Goal: Check status: Check status

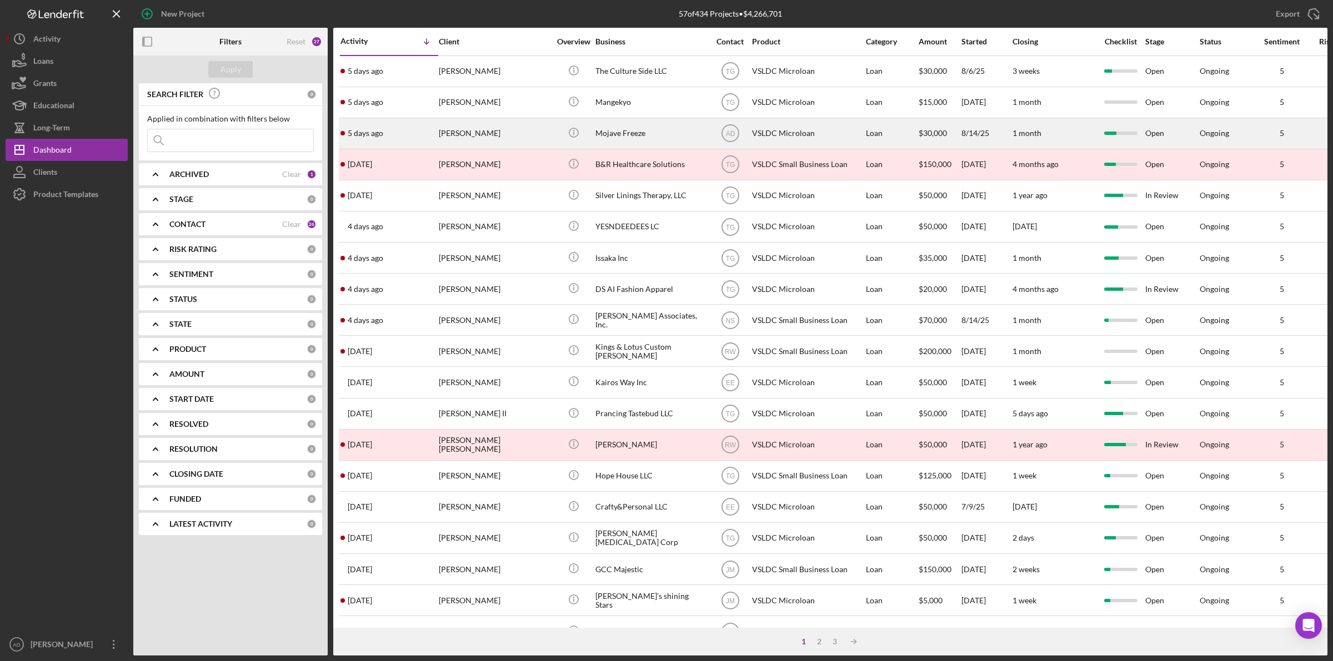
click at [538, 134] on div "[PERSON_NAME]" at bounding box center [494, 133] width 111 height 29
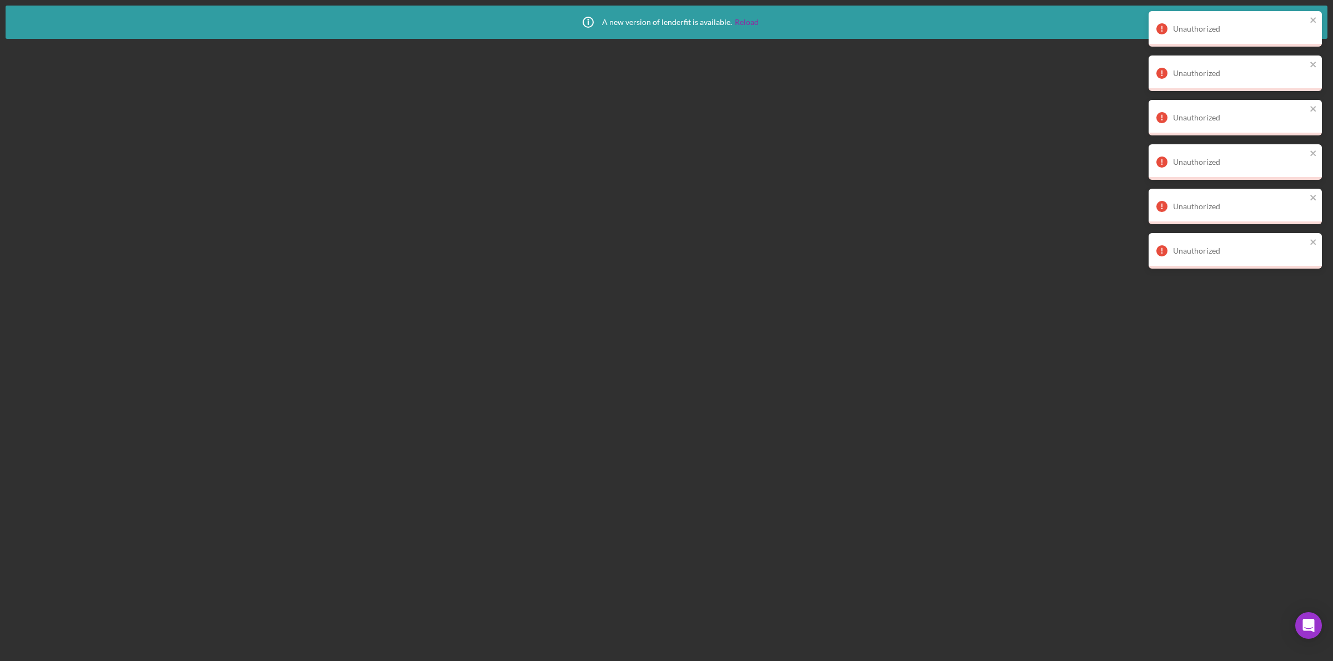
click at [748, 17] on div "Icon/Info A new version of lenderfit is available. Reload" at bounding box center [666, 22] width 184 height 28
click at [748, 18] on link "Reload" at bounding box center [747, 22] width 24 height 9
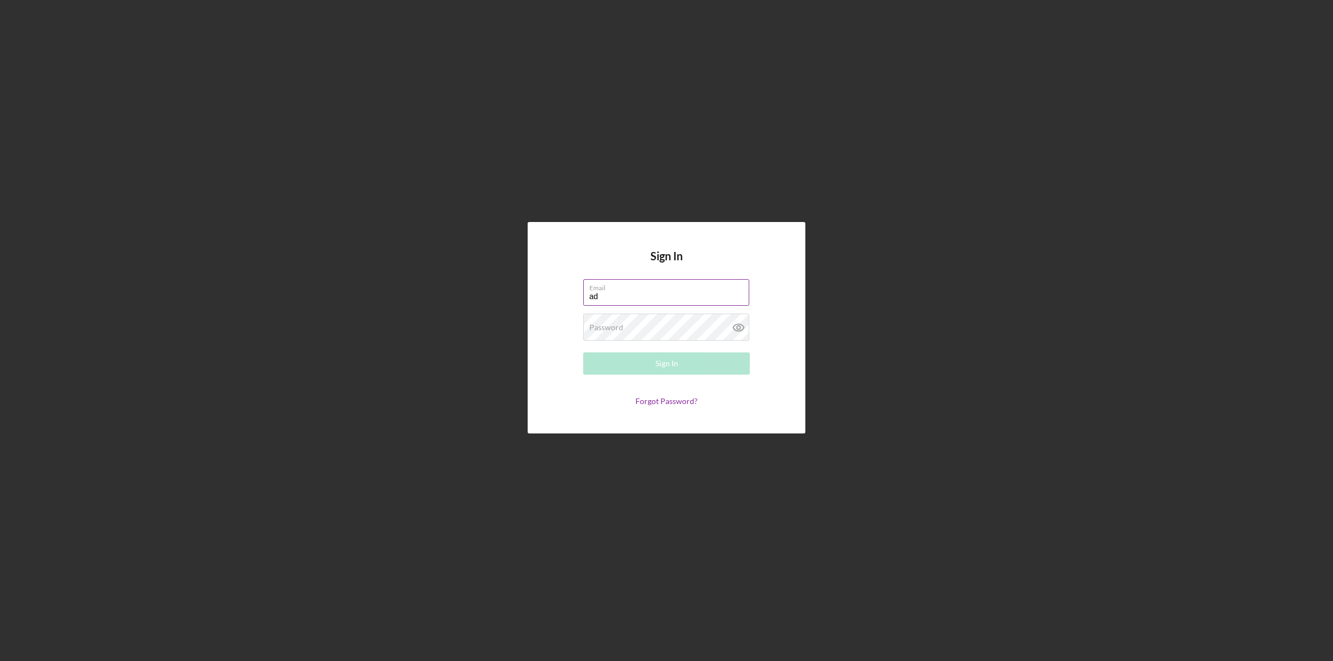
type input "adominguez@vsedc.org"
click at [583, 353] on button "Sign In" at bounding box center [666, 364] width 167 height 22
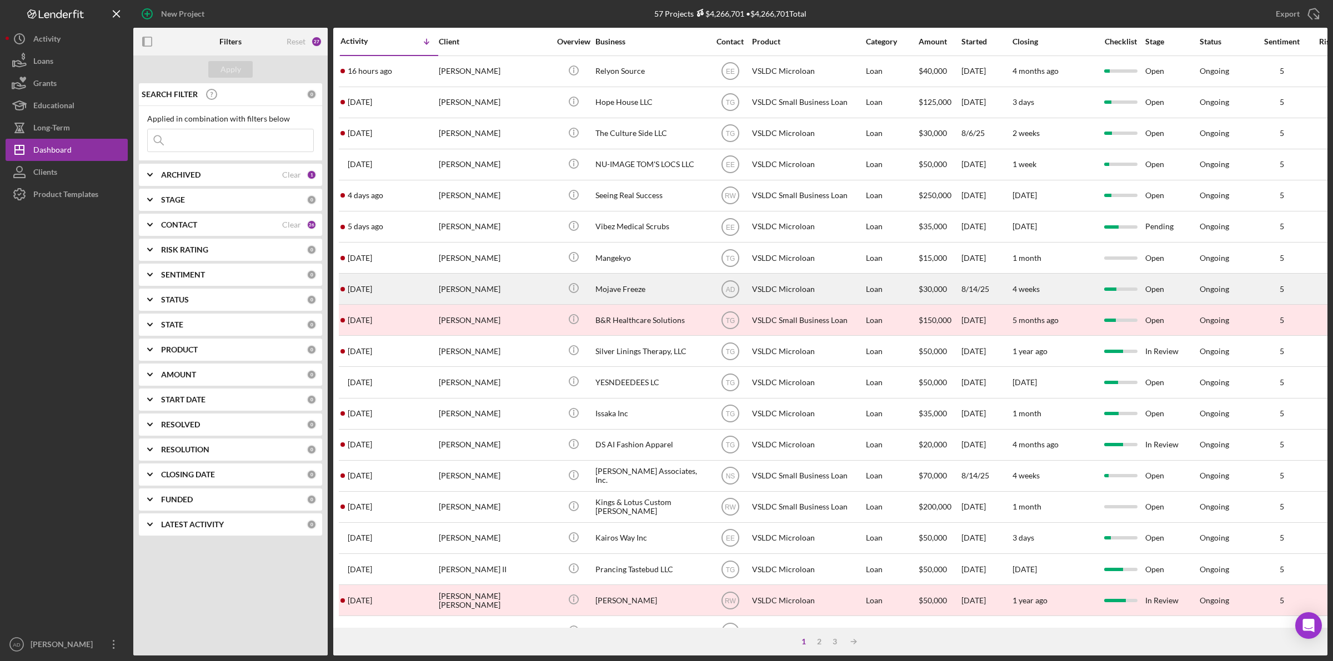
click at [536, 289] on div "[PERSON_NAME]" at bounding box center [494, 288] width 111 height 29
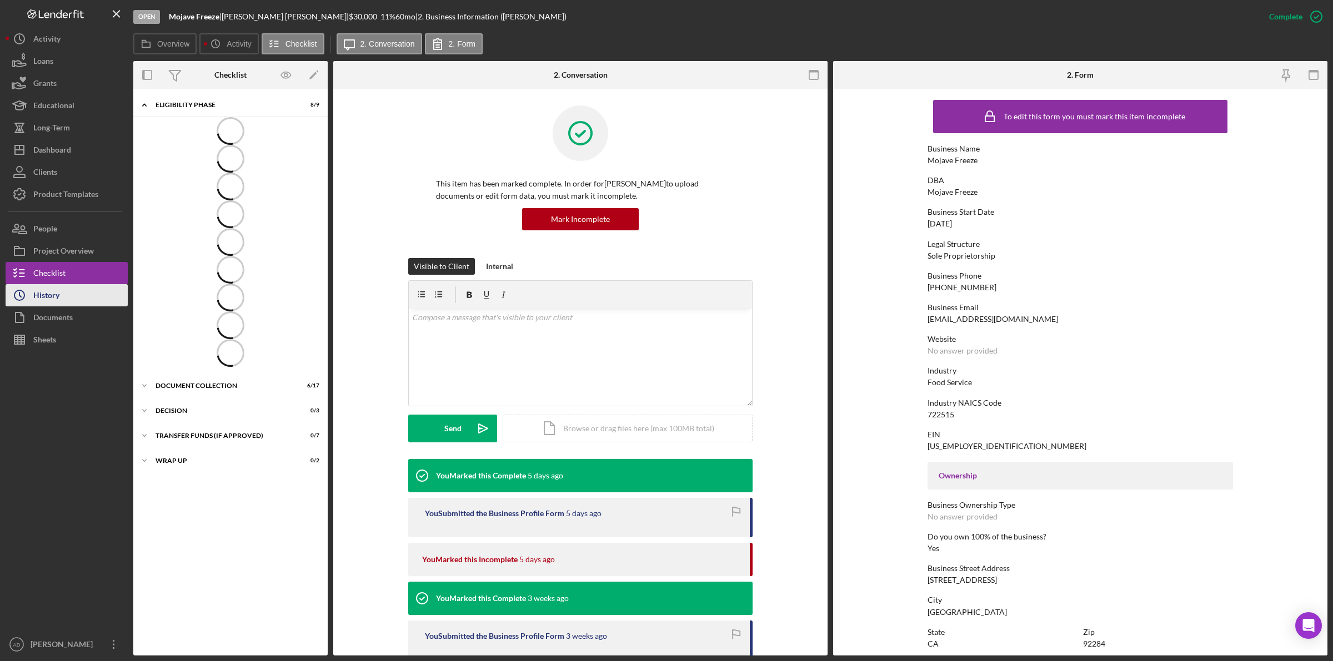
click at [53, 295] on div "History" at bounding box center [46, 296] width 26 height 25
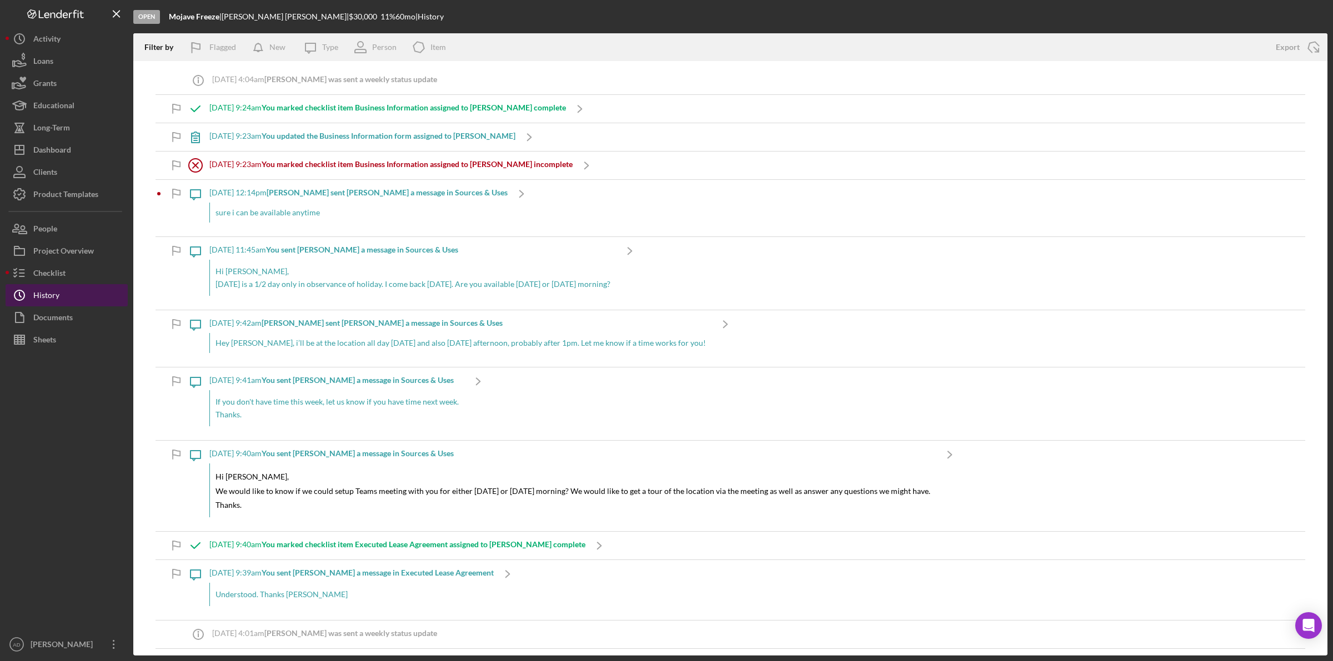
click at [53, 293] on div "History" at bounding box center [46, 296] width 26 height 25
click at [62, 317] on div "Documents" at bounding box center [52, 319] width 39 height 25
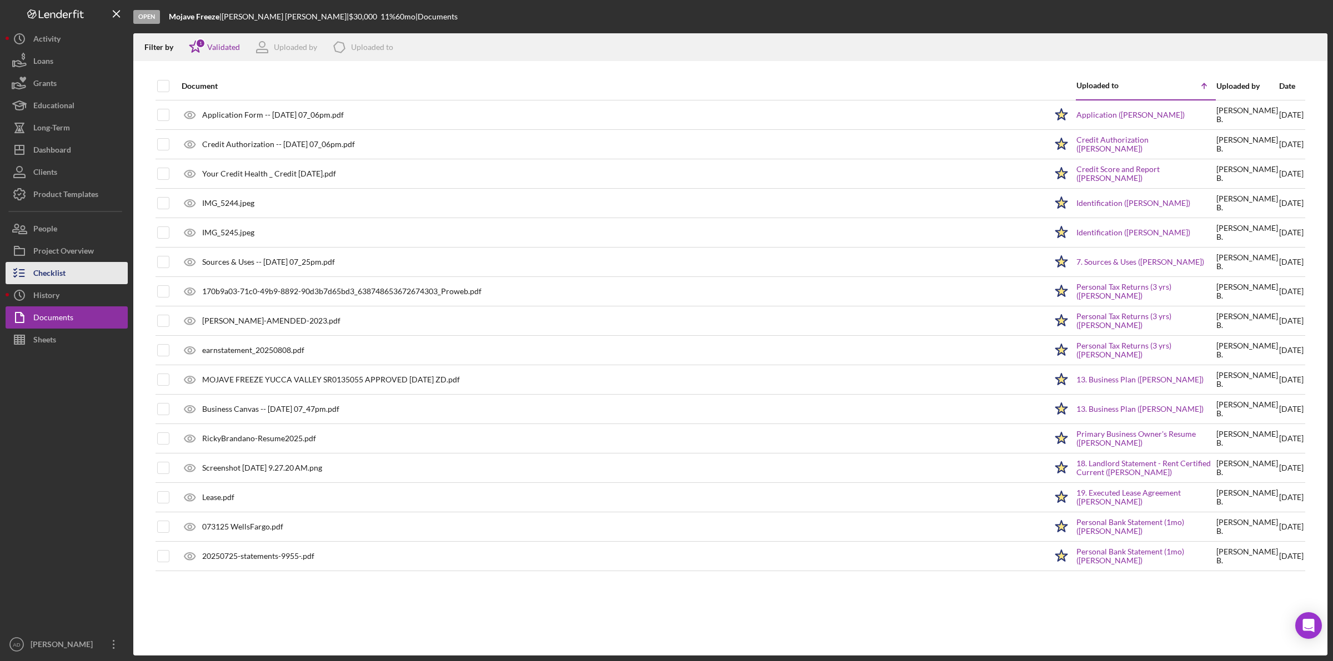
click at [68, 270] on button "Checklist" at bounding box center [67, 273] width 122 height 22
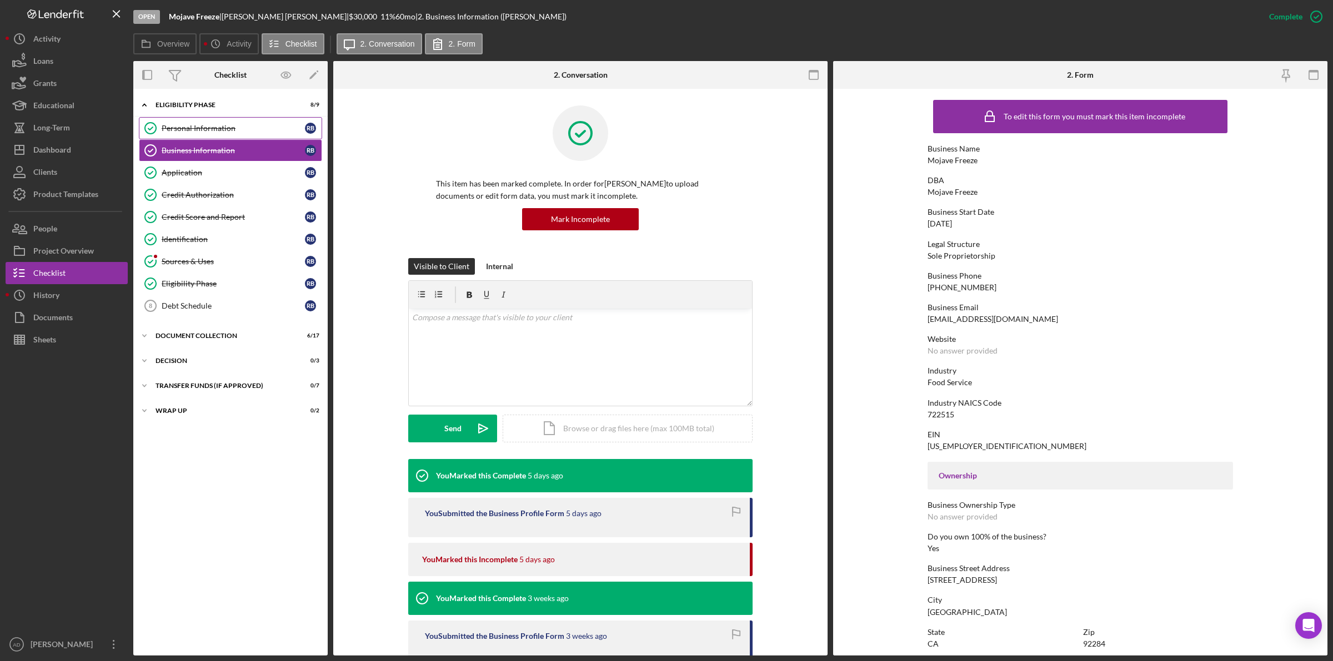
click at [220, 129] on div "Personal Information" at bounding box center [233, 128] width 143 height 9
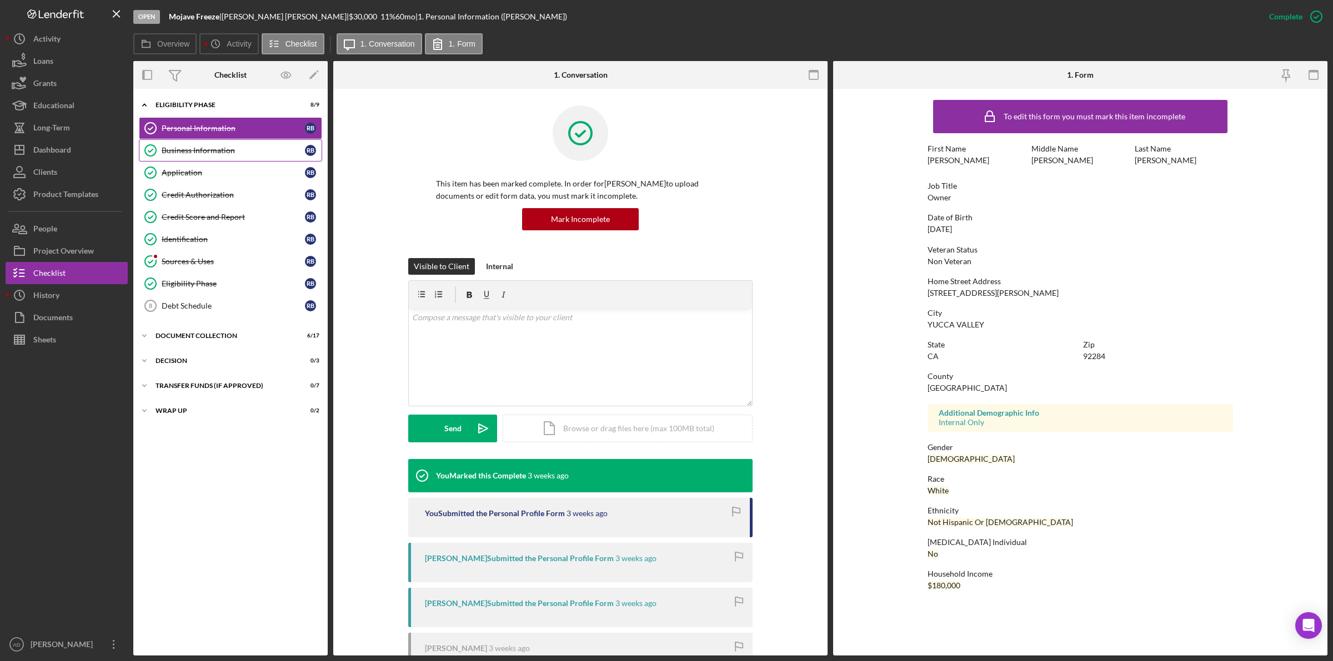
click at [205, 148] on div "Business Information" at bounding box center [233, 150] width 143 height 9
